Goal: Task Accomplishment & Management: Manage account settings

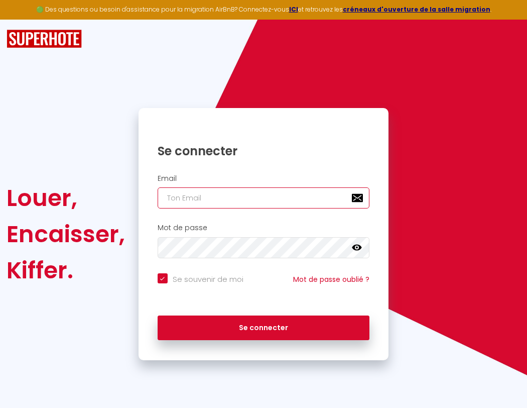
type input "s"
checkbox input "true"
type input "su"
checkbox input "true"
type input "sup"
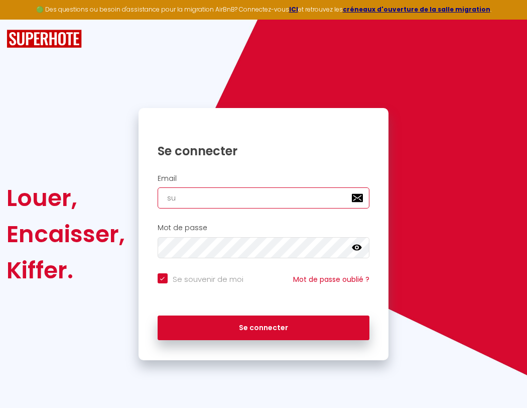
checkbox input "true"
type input "supe"
checkbox input "true"
type input "super"
checkbox input "true"
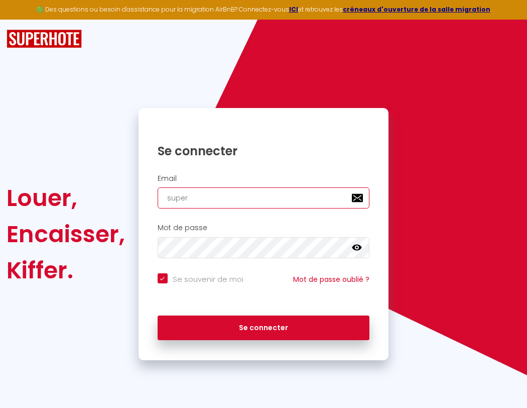
type input "superb"
checkbox input "true"
type input "s"
checkbox input "true"
type input "su"
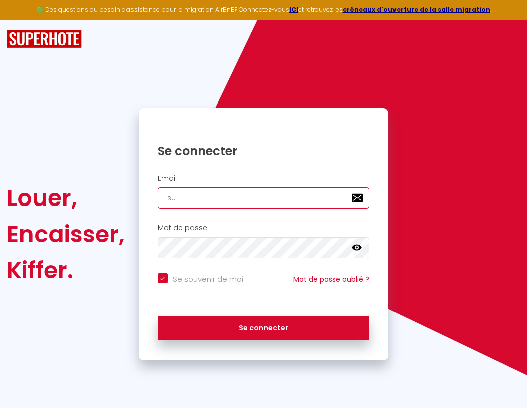
checkbox input "true"
type input "superbor"
checkbox input "true"
type input "sup"
checkbox input "true"
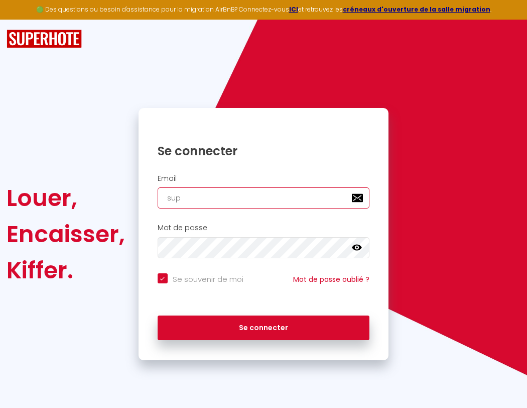
type input "supe"
checkbox input "true"
type input "super"
checkbox input "true"
type input "superbordea"
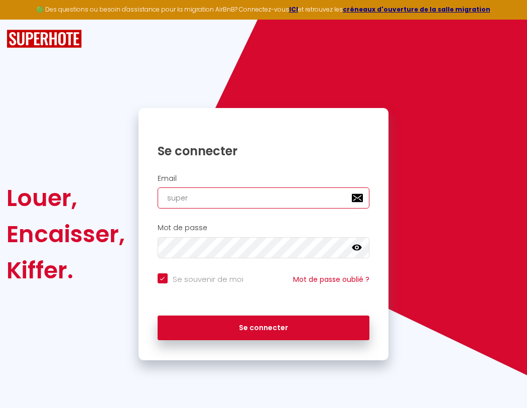
checkbox input "true"
type input "superb"
checkbox input "true"
type input "superbordeau"
checkbox input "true"
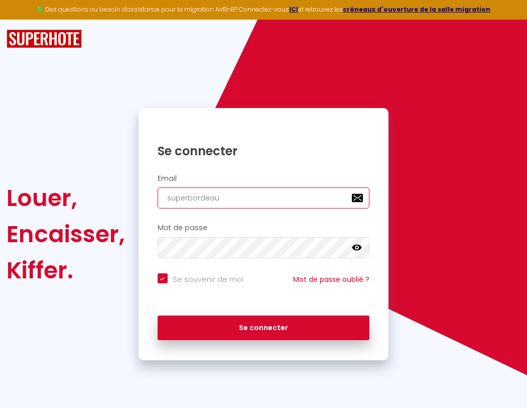
type input "superbo"
checkbox input "true"
type input "superbordeaux"
checkbox input "true"
type input "s"
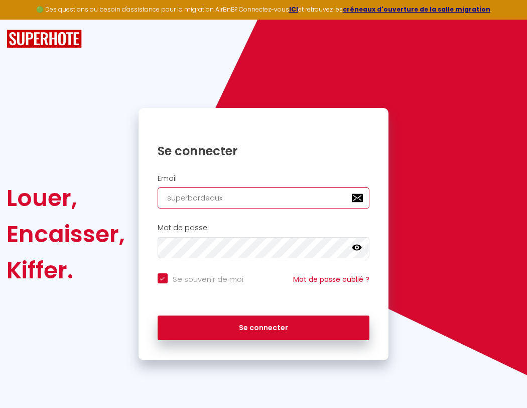
checkbox input "true"
type input "superbord"
checkbox input "true"
type input "superborde"
checkbox input "true"
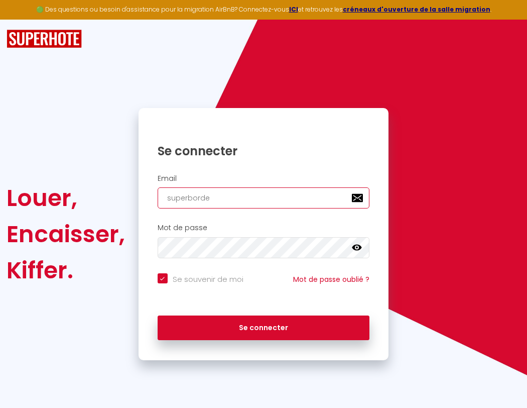
type input "superbordea"
checkbox input "true"
type input "superbordeau"
checkbox input "true"
type input "superbordeaux"
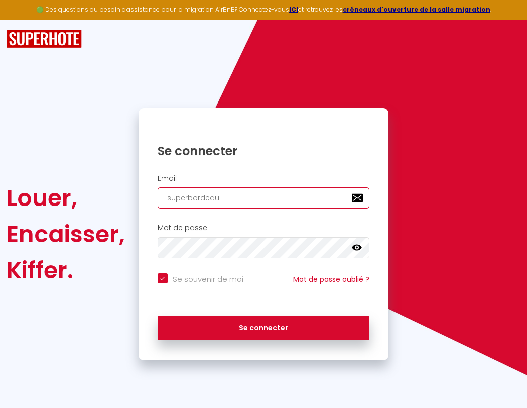
checkbox input "true"
type input "superbordeaux@"
checkbox input "true"
type input "superbordeaux@g"
checkbox input "true"
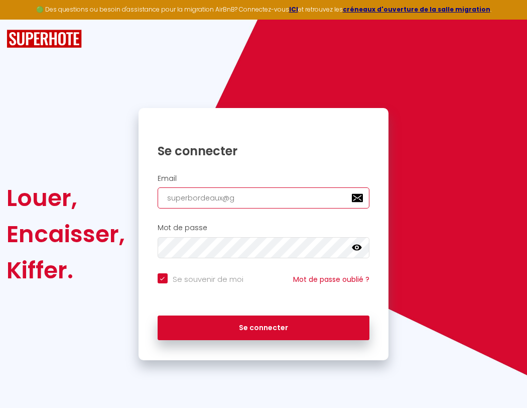
type input "superbordeaux@gm"
checkbox input "true"
type input "superbordeaux@gma"
checkbox input "true"
type input "superbordeaux@gmai"
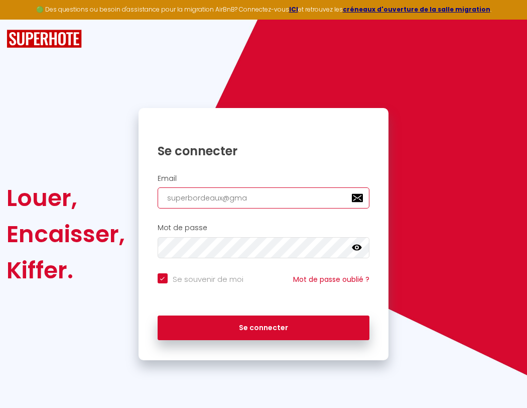
checkbox input "true"
type input "[EMAIL_ADDRESS]"
checkbox input "true"
type input "[EMAIL_ADDRESS]."
checkbox input "true"
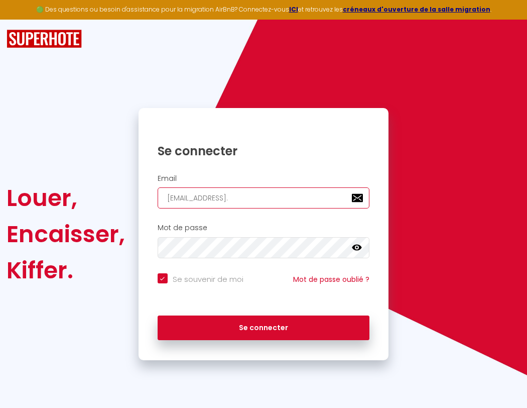
type input "superbordeaux@gmail.c"
checkbox input "true"
type input "[EMAIL_ADDRESS][DOMAIN_NAME]"
checkbox input "true"
type input "[EMAIL_ADDRESS][DOMAIN_NAME]"
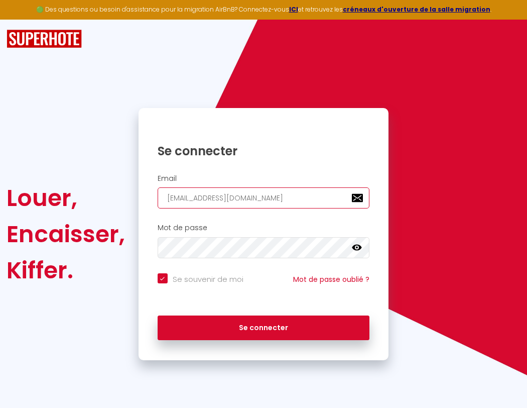
checkbox input "true"
type input "superbordeaux@gma"
checkbox input "true"
type input "superbordeaux@gmai"
checkbox input "true"
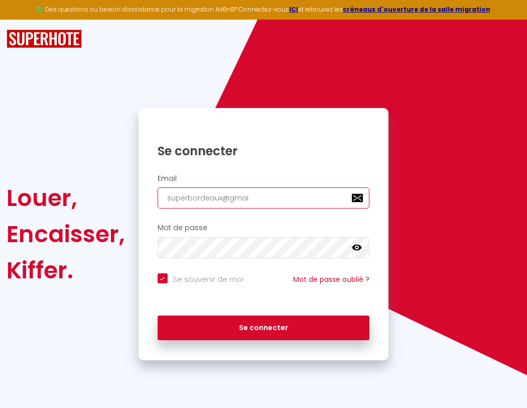
type input "[EMAIL_ADDRESS]"
checkbox input "true"
type input "[EMAIL_ADDRESS]."
checkbox input "true"
type input "superbordeaux@gmail.c"
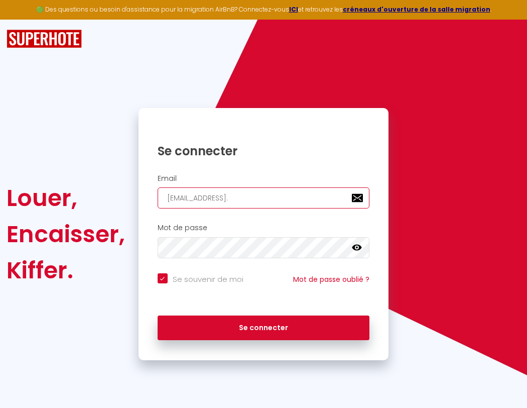
checkbox input "true"
type input "[EMAIL_ADDRESS][DOMAIN_NAME]"
checkbox input "true"
type input "[EMAIL_ADDRESS][DOMAIN_NAME]"
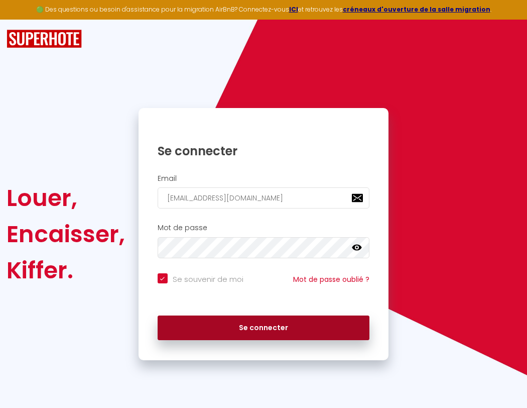
checkbox input "true"
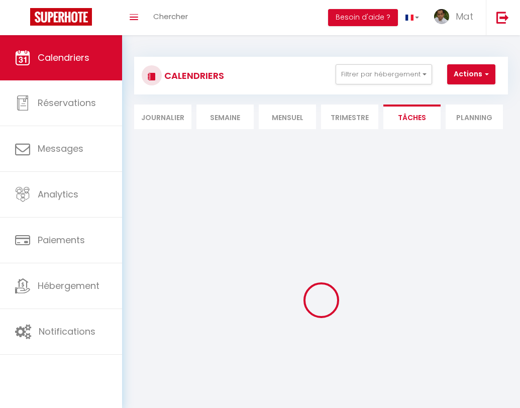
select select
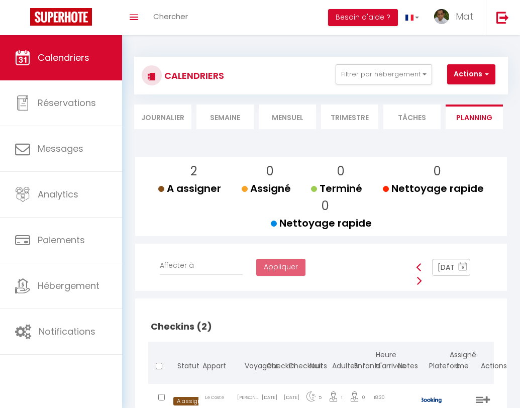
select select "not_cancelled"
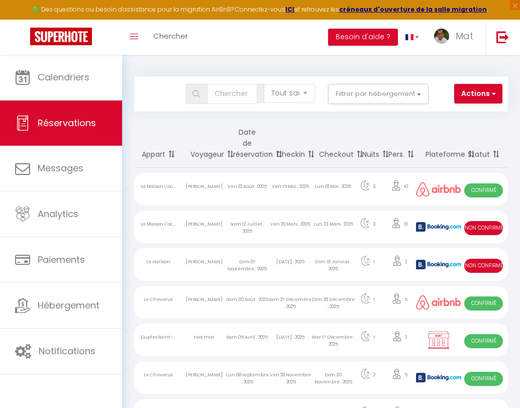
select select "message"
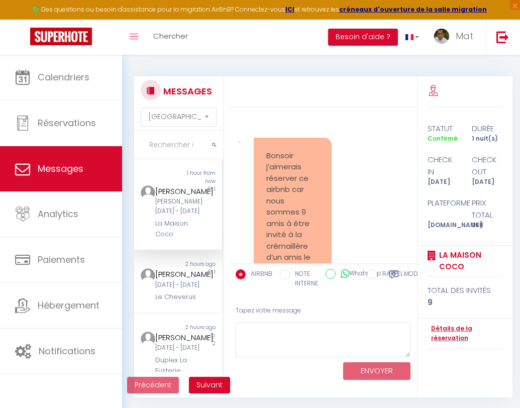
scroll to position [8718, 0]
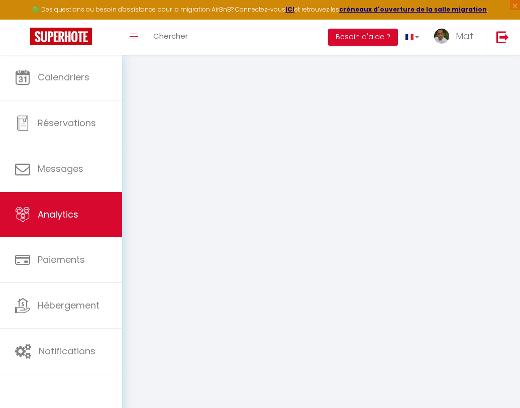
select select "2025"
select select "9"
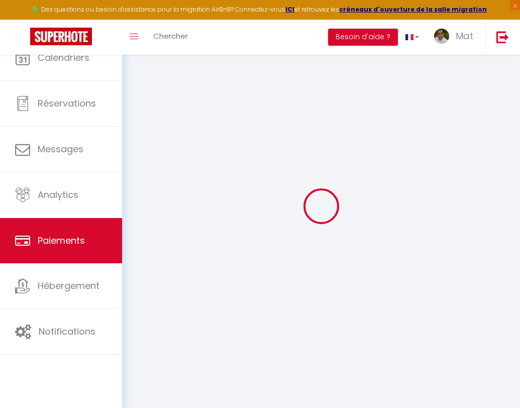
select select "2"
select select "0"
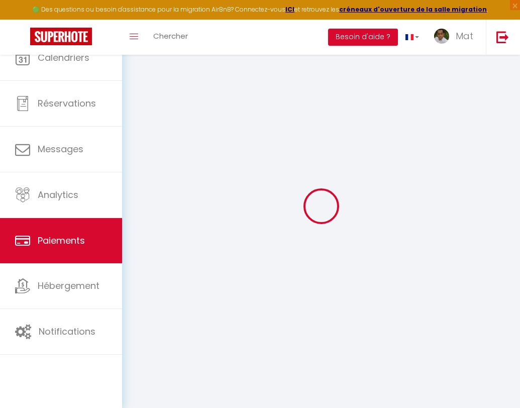
select select "0"
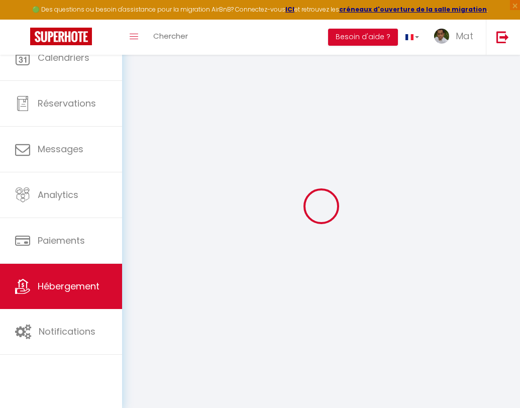
select select
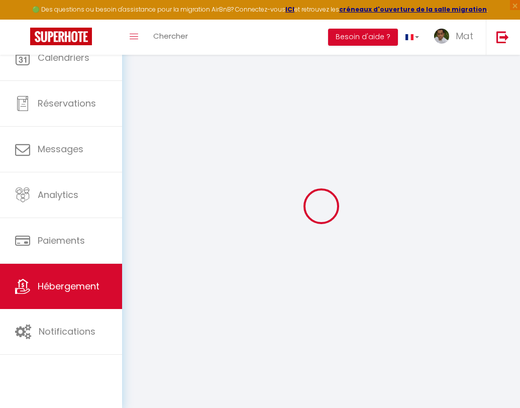
select select
checkbox input "false"
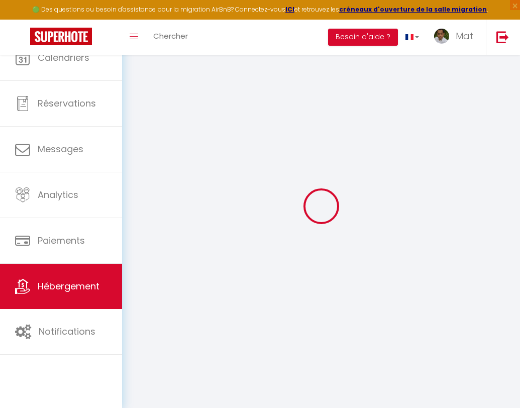
select select
type input "Duplex La Fusterie"
type input "IMMO"
type input "MRA"
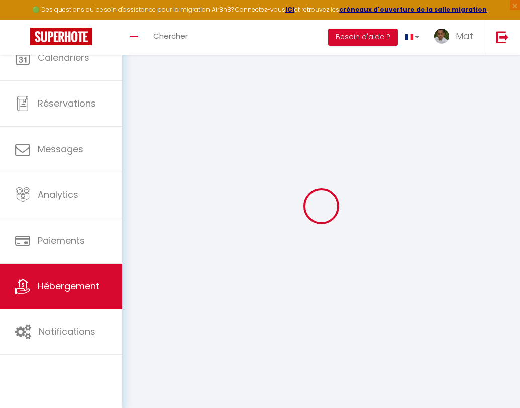
type input "[STREET_ADDRESS]"
type input "33800"
type input "[GEOGRAPHIC_DATA]"
select select "6"
type input "35"
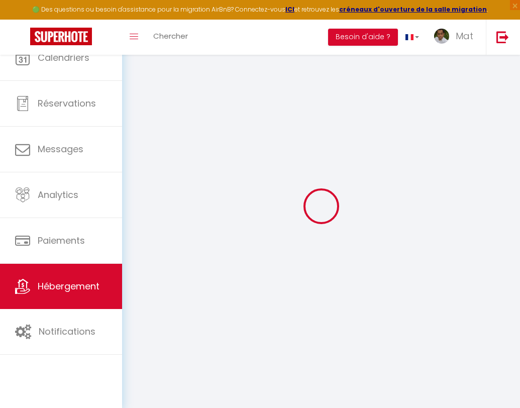
type input "20"
type input "30"
type input "1.65"
type input "200"
select select
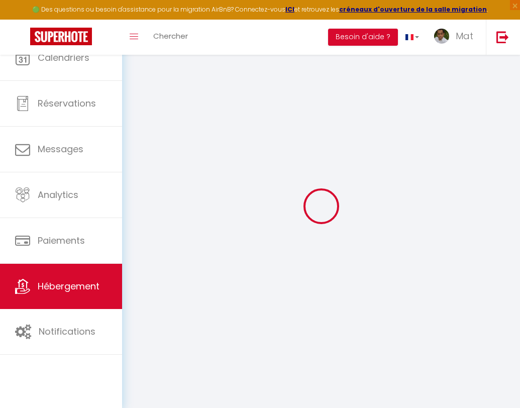
select select
type input "[STREET_ADDRESS]"
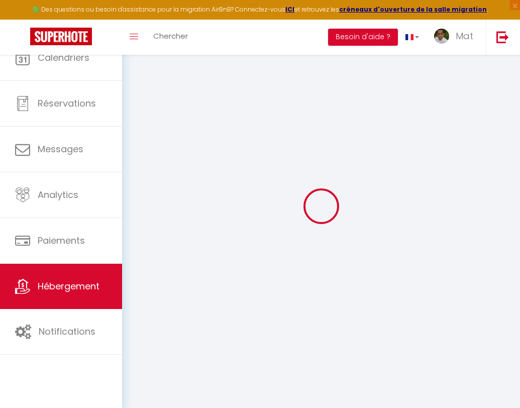
type input "33800"
type input "[GEOGRAPHIC_DATA]"
type input "[EMAIL_ADDRESS][DOMAIN_NAME]"
select select "742"
checkbox input "true"
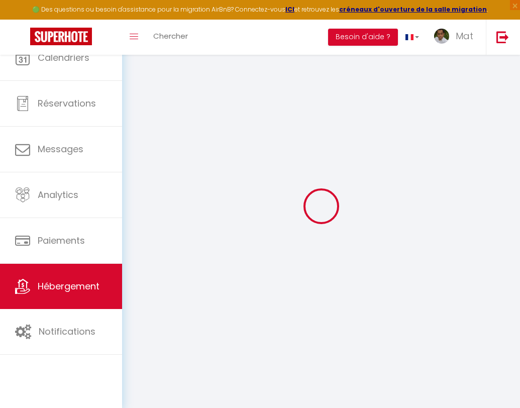
checkbox input "true"
checkbox input "false"
type input "10"
type input "50"
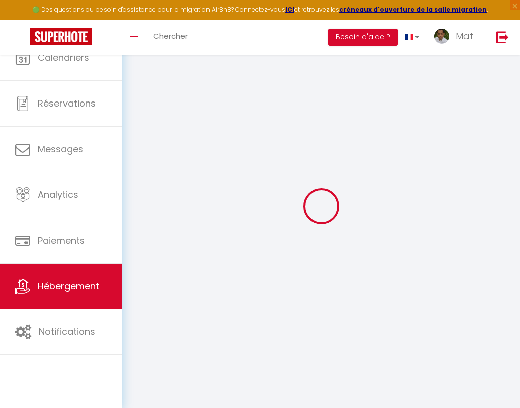
type input "0"
select select
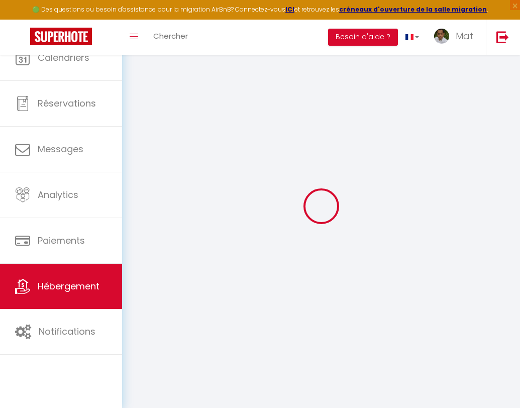
select select
checkbox input "true"
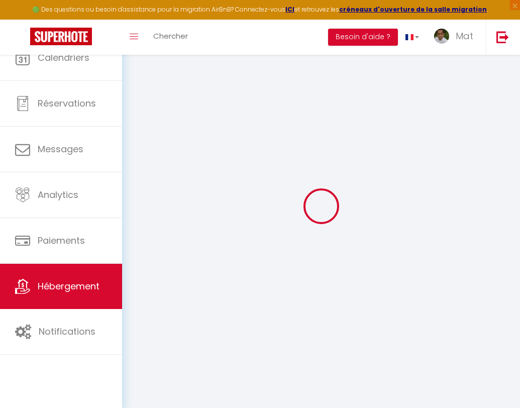
checkbox input "true"
checkbox input "false"
select select
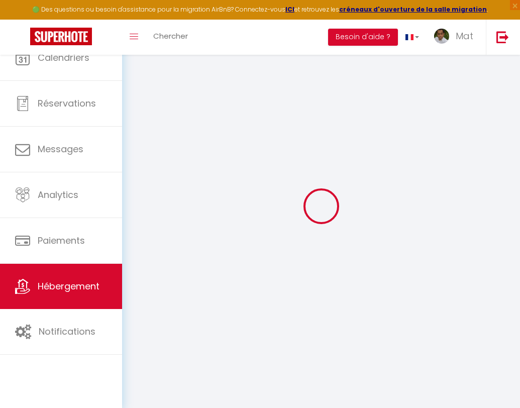
select select
checkbox input "true"
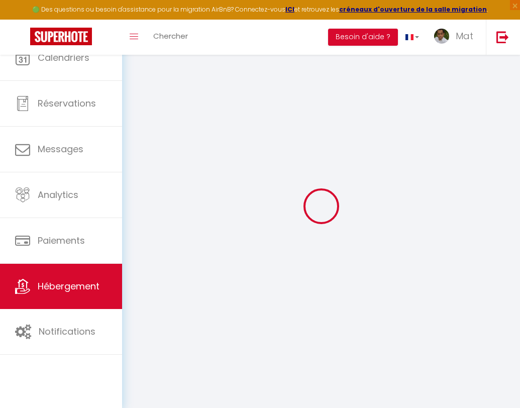
checkbox input "false"
checkbox input "true"
checkbox input "false"
